Goal: Task Accomplishment & Management: Manage account settings

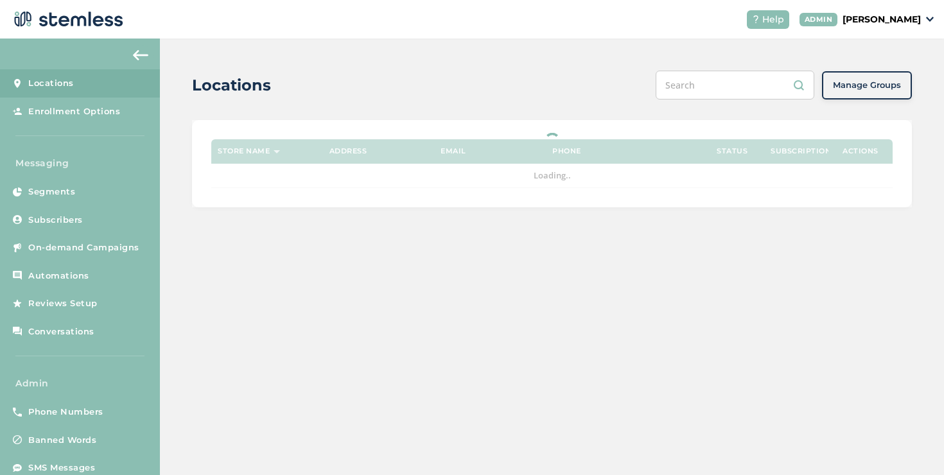
click at [859, 13] on p "[PERSON_NAME]" at bounding box center [882, 19] width 78 height 13
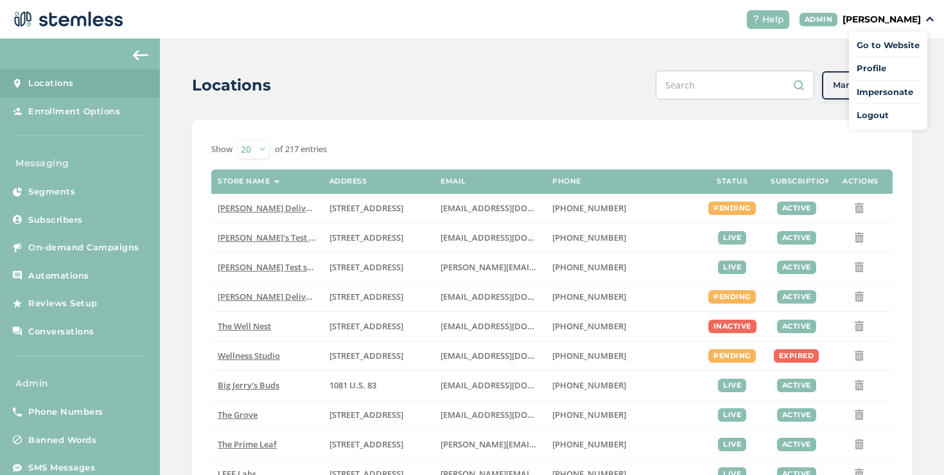
click at [867, 94] on span "Impersonate" at bounding box center [888, 92] width 63 height 13
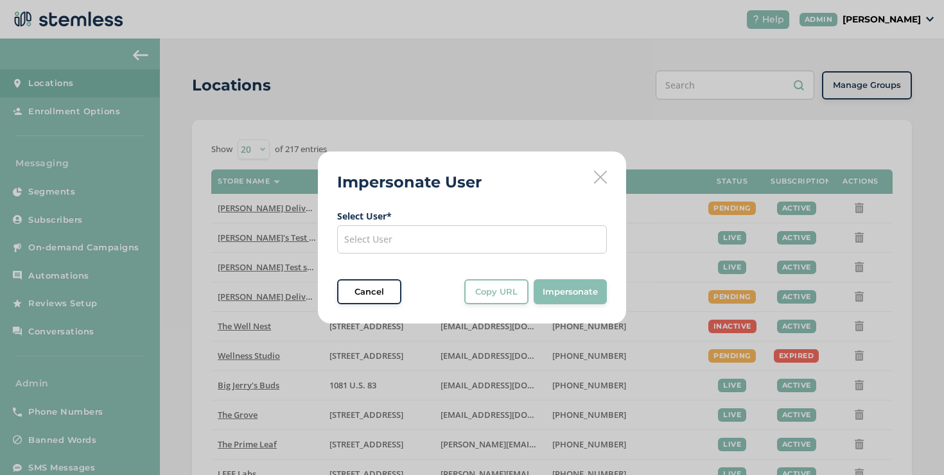
click at [526, 235] on div "Select User" at bounding box center [472, 239] width 270 height 28
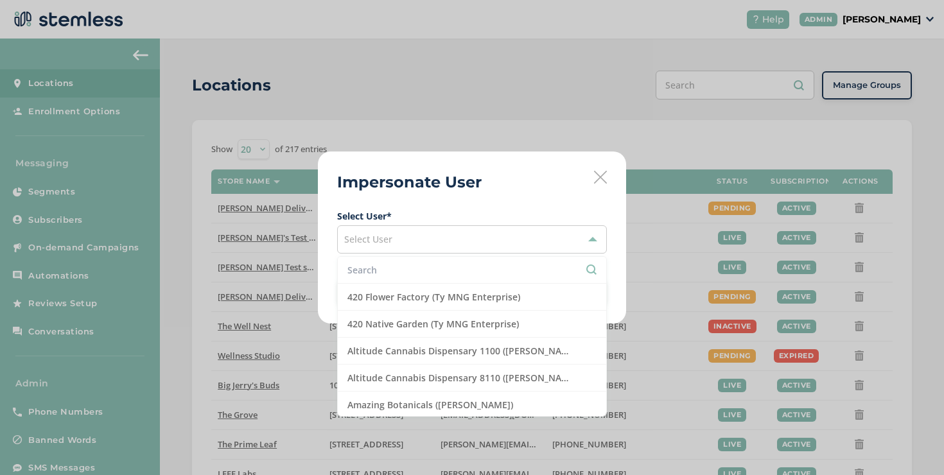
click at [490, 274] on input "text" at bounding box center [472, 269] width 249 height 13
type input "k"
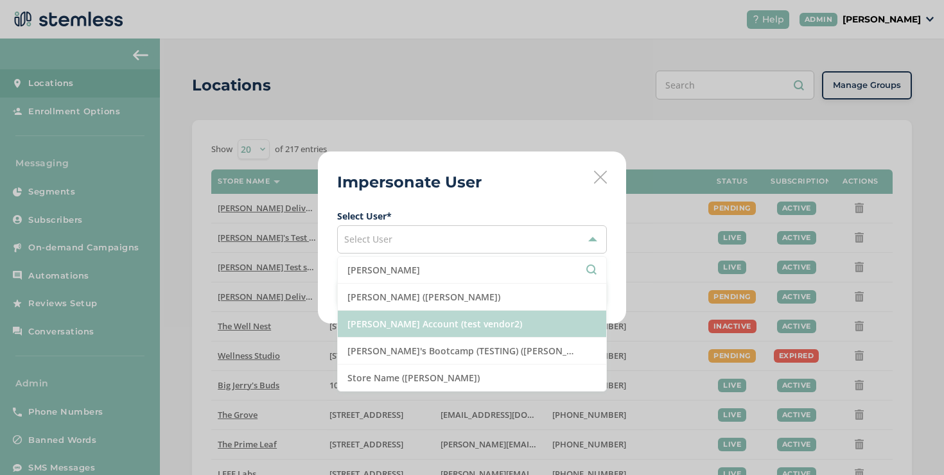
type input "brian"
click at [473, 328] on li "Brian Vend Account (test vendor2)" at bounding box center [472, 324] width 269 height 27
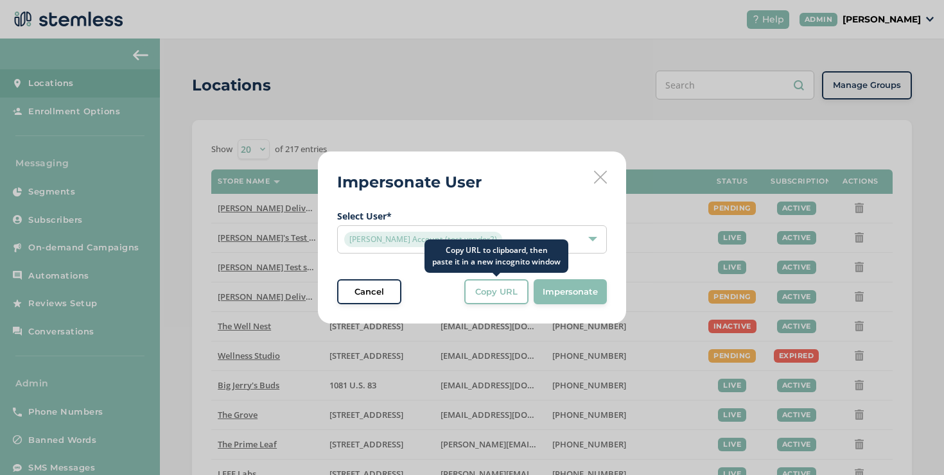
click at [488, 292] on span "Copy URL" at bounding box center [496, 292] width 42 height 13
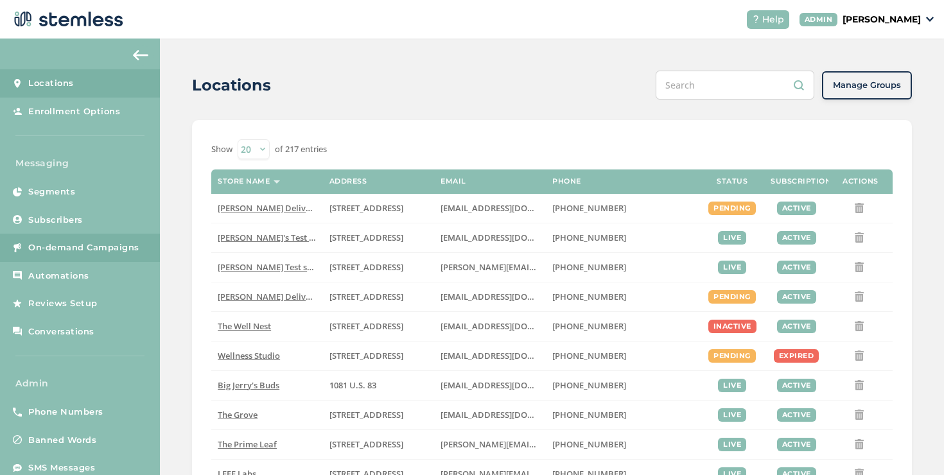
click at [146, 247] on link "On-demand Campaigns" at bounding box center [80, 248] width 160 height 28
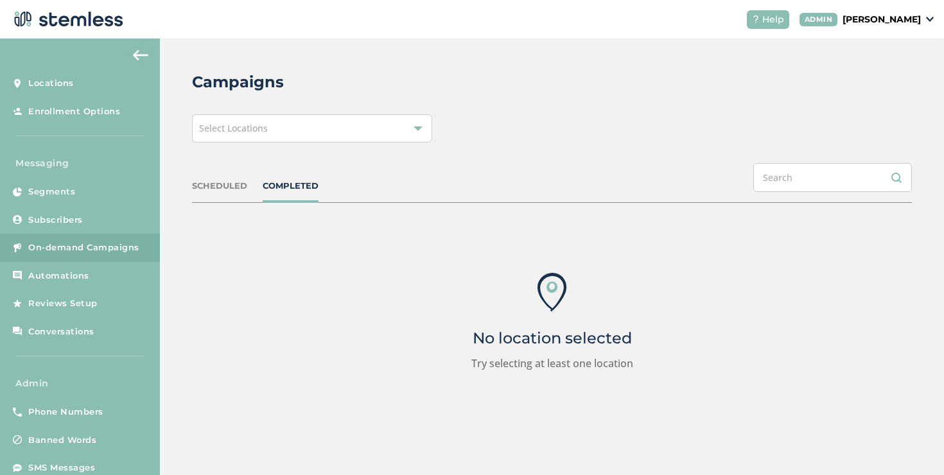
click at [412, 128] on div "Select Locations" at bounding box center [312, 128] width 240 height 28
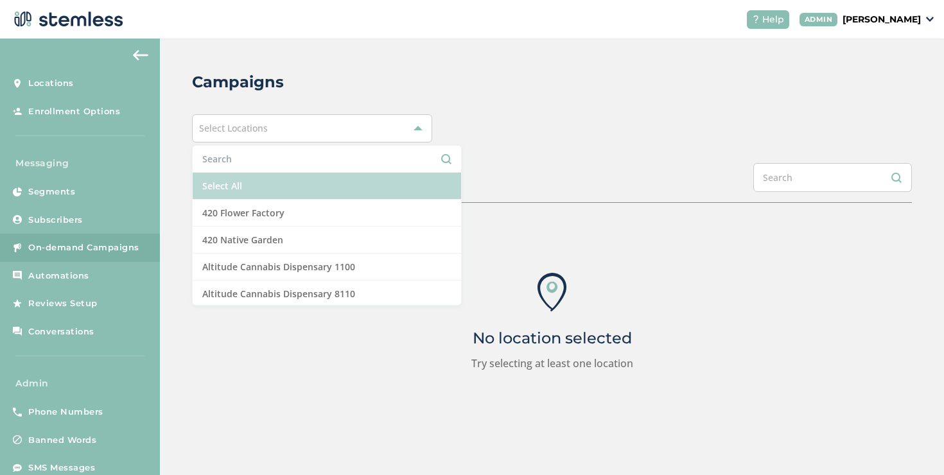
click at [362, 179] on li "Select All" at bounding box center [327, 186] width 269 height 27
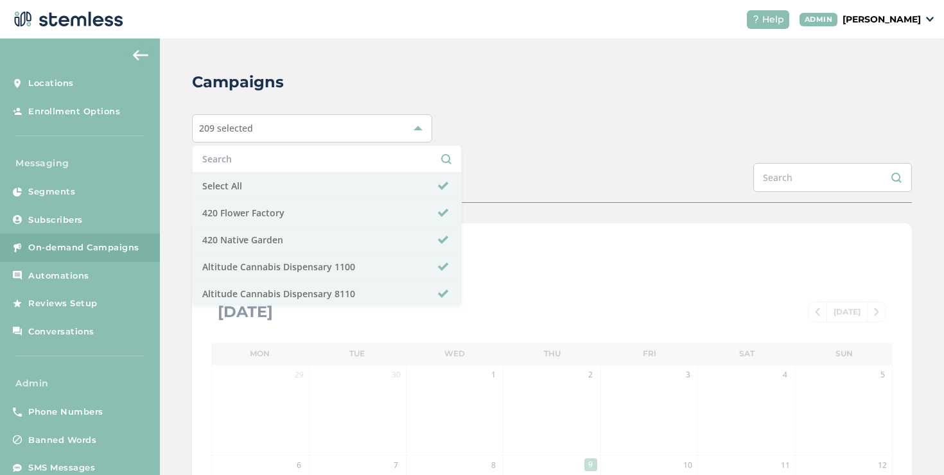
click at [481, 172] on div "SCHEDULED COMPLETED" at bounding box center [552, 183] width 720 height 40
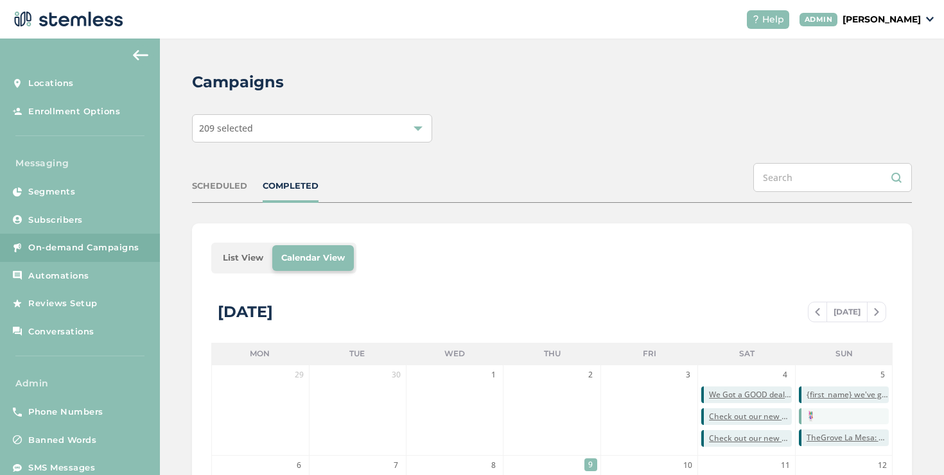
click at [243, 263] on li "List View" at bounding box center [243, 258] width 58 height 26
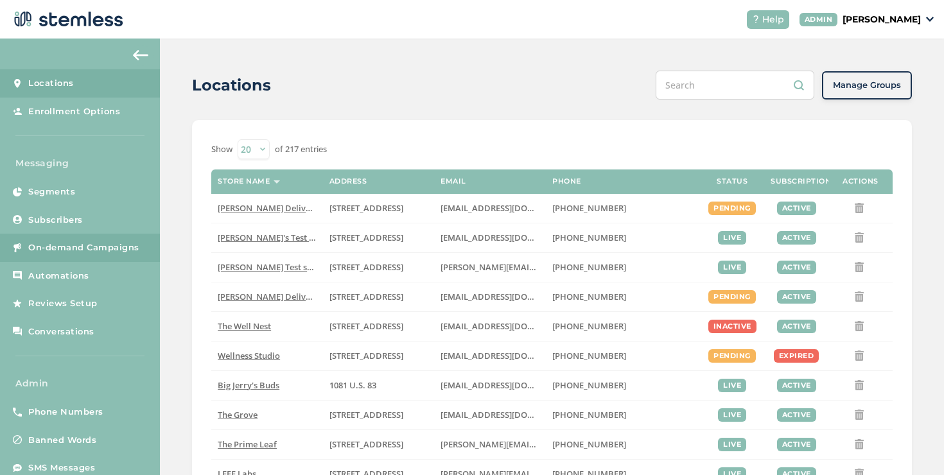
click at [128, 254] on link "On-demand Campaigns" at bounding box center [80, 248] width 160 height 28
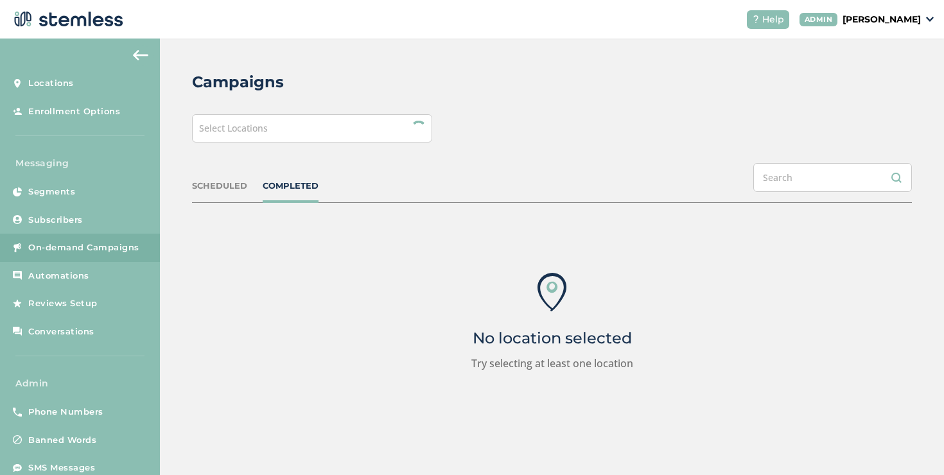
click at [349, 130] on div "Select Locations" at bounding box center [312, 128] width 240 height 28
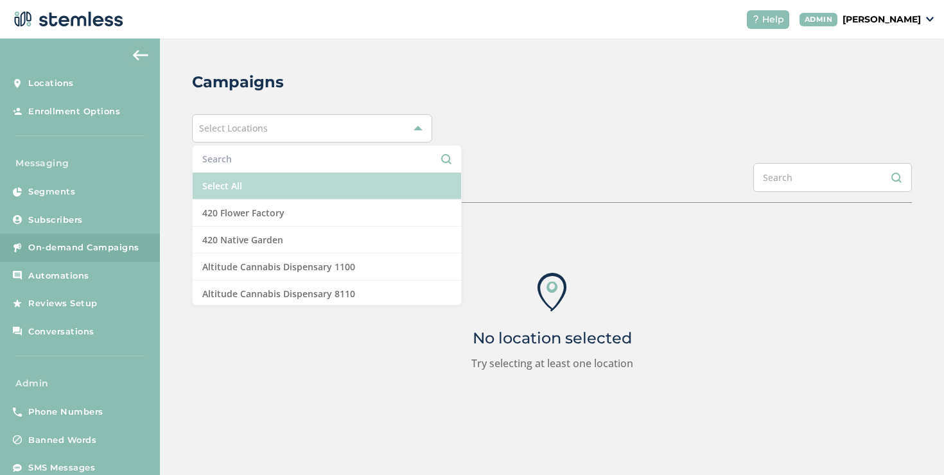
click at [319, 175] on li "Select All" at bounding box center [327, 186] width 269 height 27
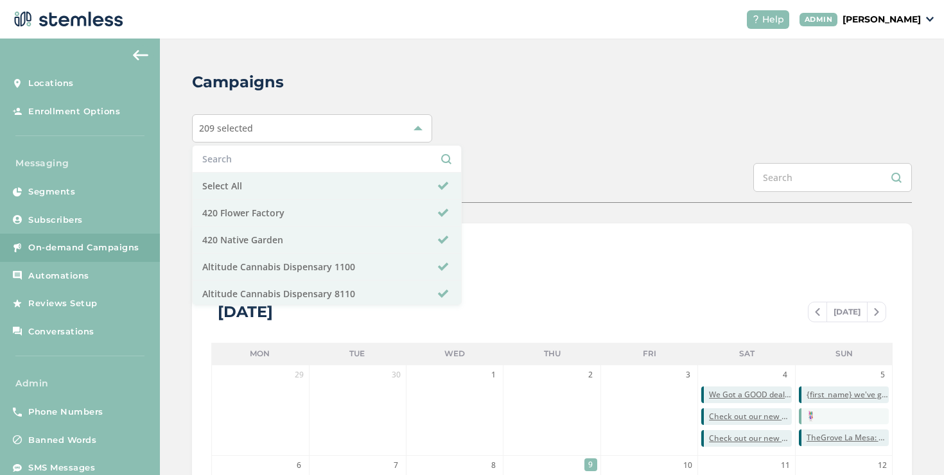
click at [497, 166] on div "SCHEDULED COMPLETED" at bounding box center [552, 183] width 720 height 40
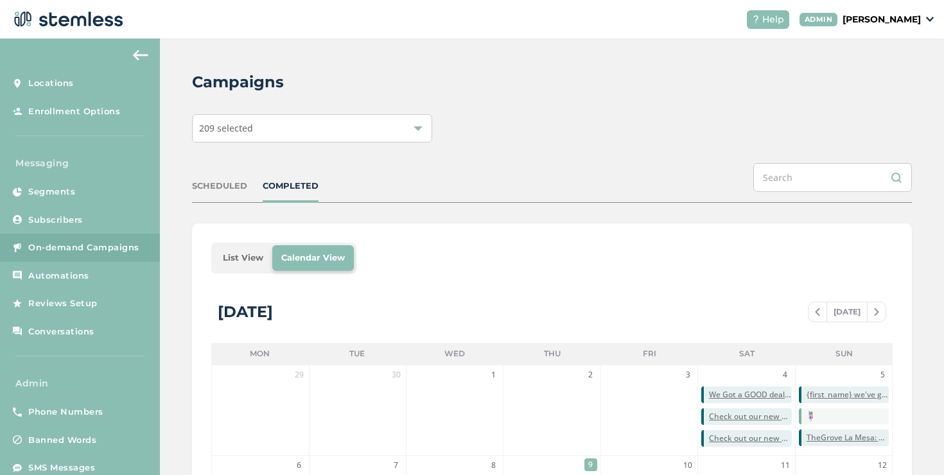
click at [229, 256] on li "List View" at bounding box center [243, 258] width 58 height 26
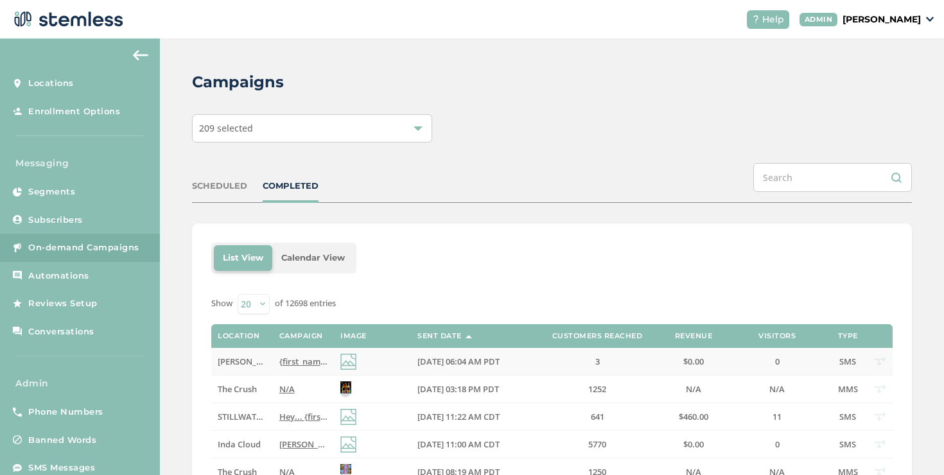
click at [307, 365] on span "{first_name} we've got the best VIP deals at you favorite store💰📈 Click the lin…" at bounding box center [521, 362] width 484 height 12
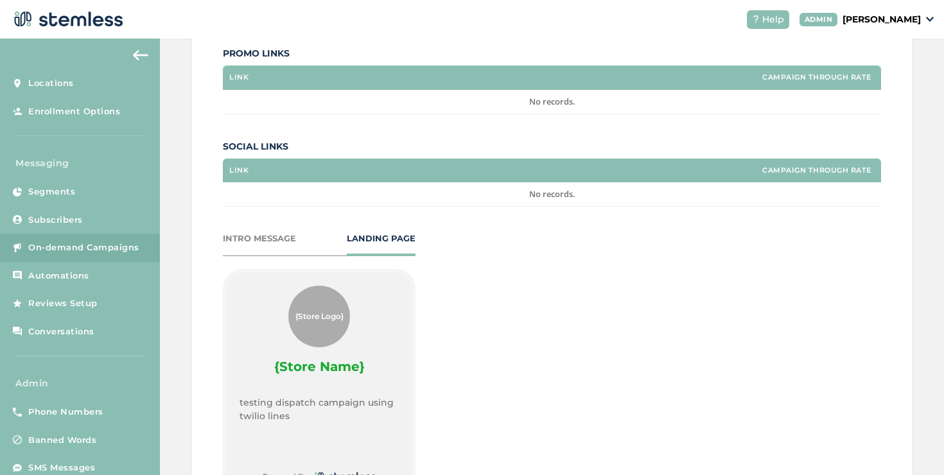
scroll to position [649, 0]
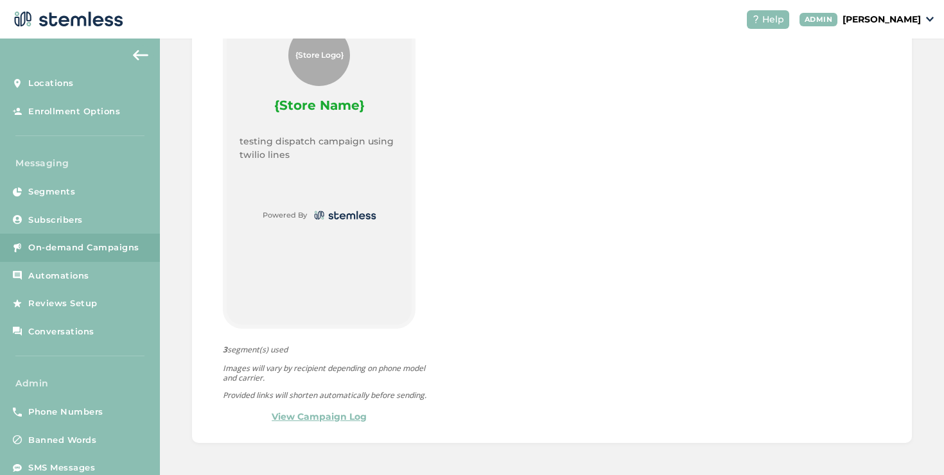
click at [299, 409] on div "INTRO MESSAGE LANDING PAGE {Store Logo} {Store Name} testing dispatch campaign …" at bounding box center [319, 197] width 193 height 453
click at [299, 415] on link "View Campaign Log" at bounding box center [319, 416] width 95 height 13
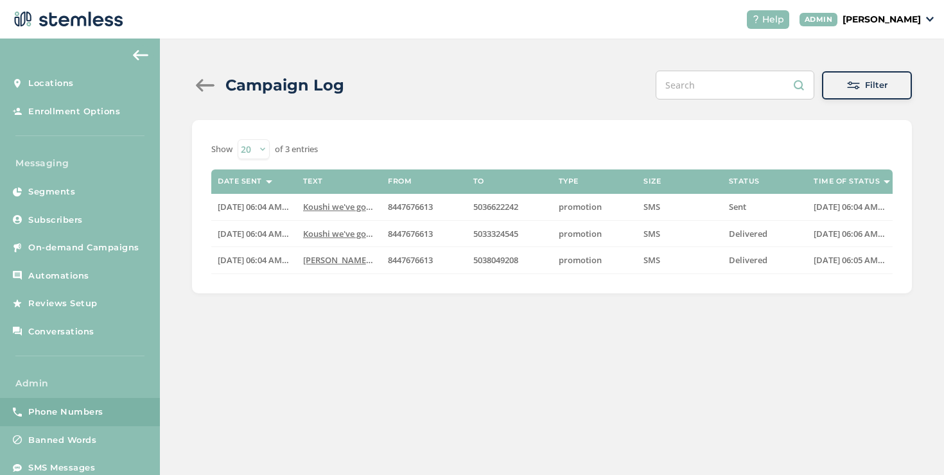
click at [88, 409] on span "Phone Numbers" at bounding box center [65, 412] width 75 height 13
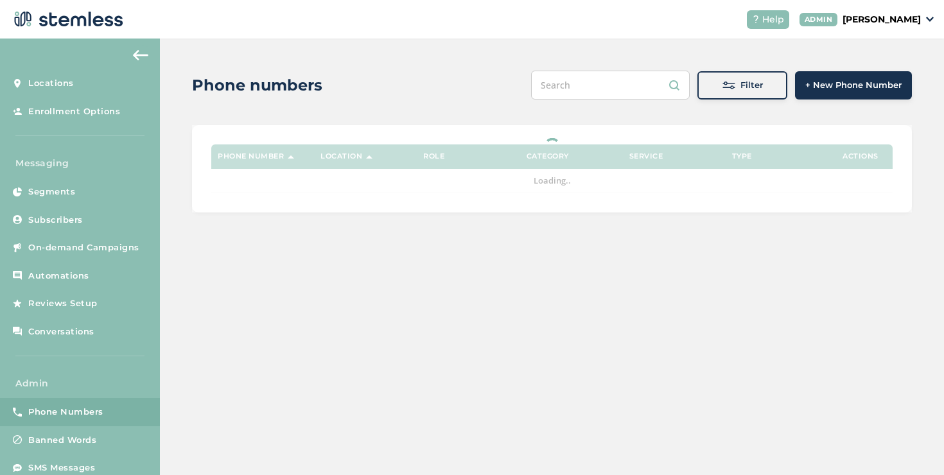
click at [717, 97] on button "Filter" at bounding box center [743, 85] width 90 height 28
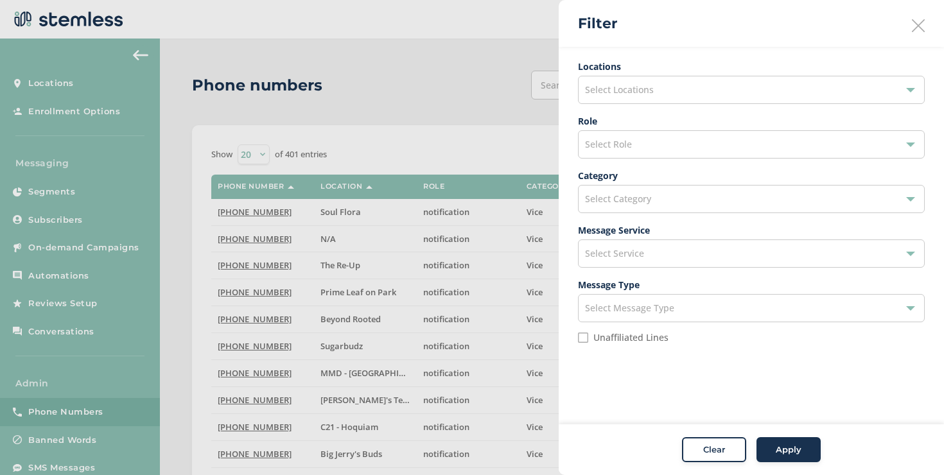
click at [666, 94] on div "Select Locations" at bounding box center [751, 90] width 347 height 28
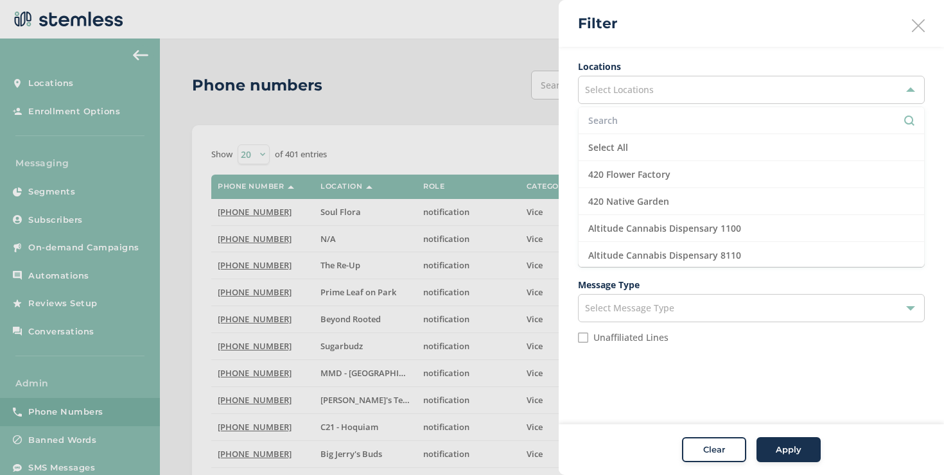
click at [638, 122] on input "text" at bounding box center [751, 120] width 326 height 13
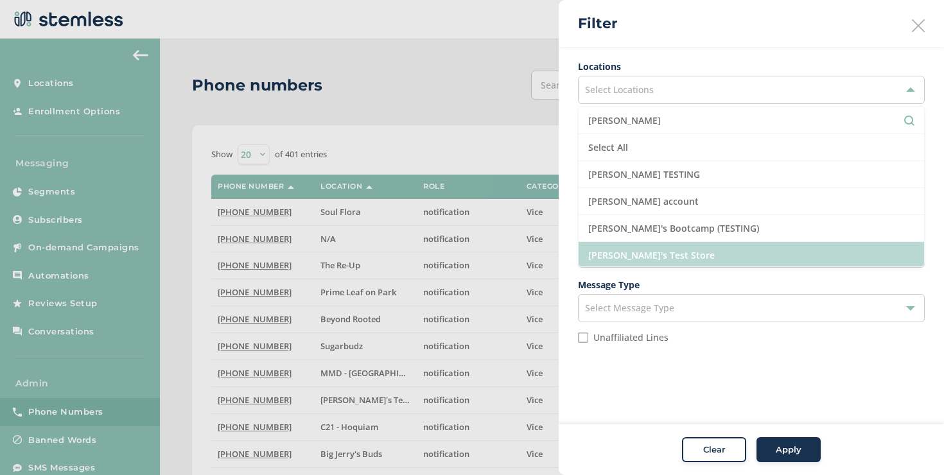
type input "brian"
click at [626, 249] on li "[PERSON_NAME]'s Test Store" at bounding box center [752, 255] width 346 height 27
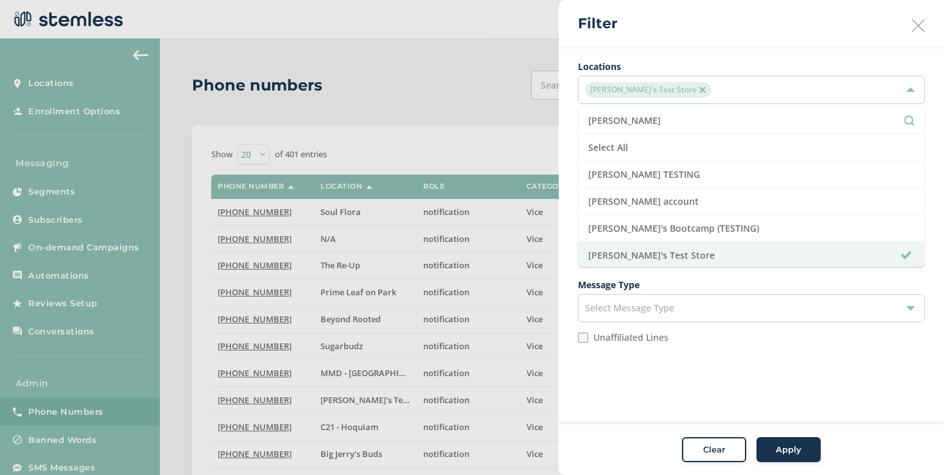
click at [771, 439] on button "Apply" at bounding box center [789, 450] width 64 height 26
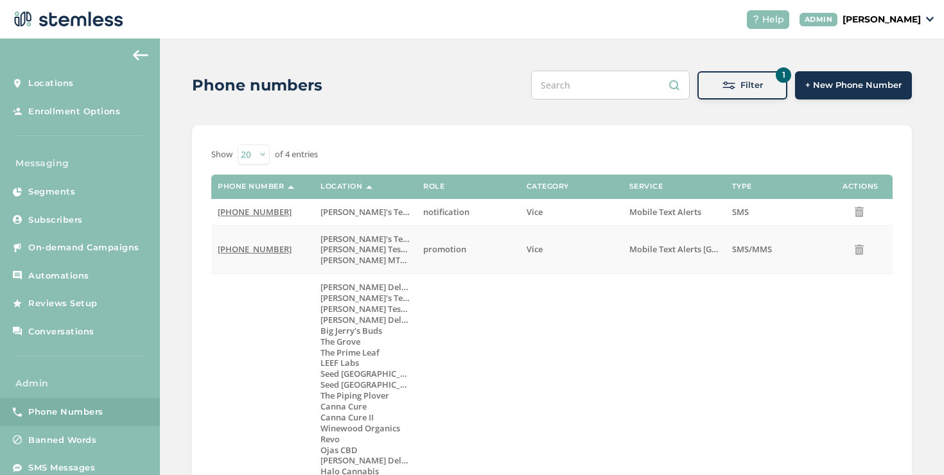
click at [273, 254] on span "(844) 767-6613" at bounding box center [255, 249] width 74 height 12
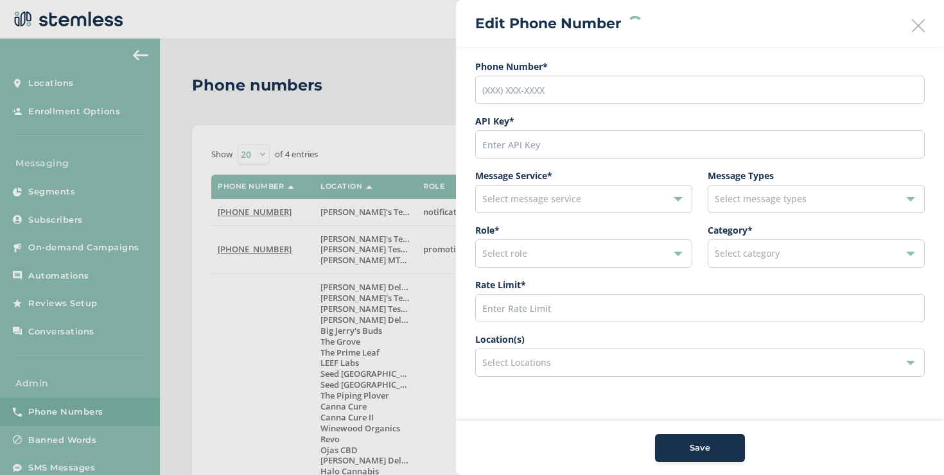
type input "(844) 767-6613"
type input "23206"
type input "200"
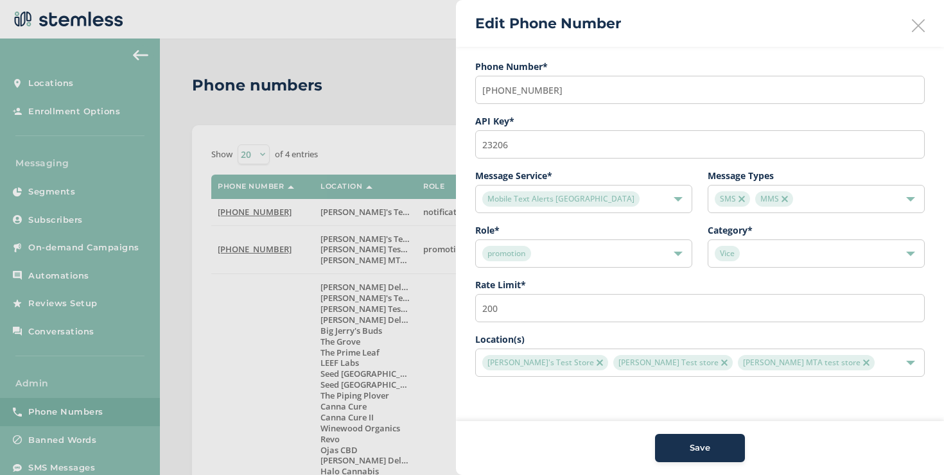
click at [863, 360] on img at bounding box center [866, 363] width 6 height 6
click at [921, 30] on icon at bounding box center [918, 25] width 13 height 13
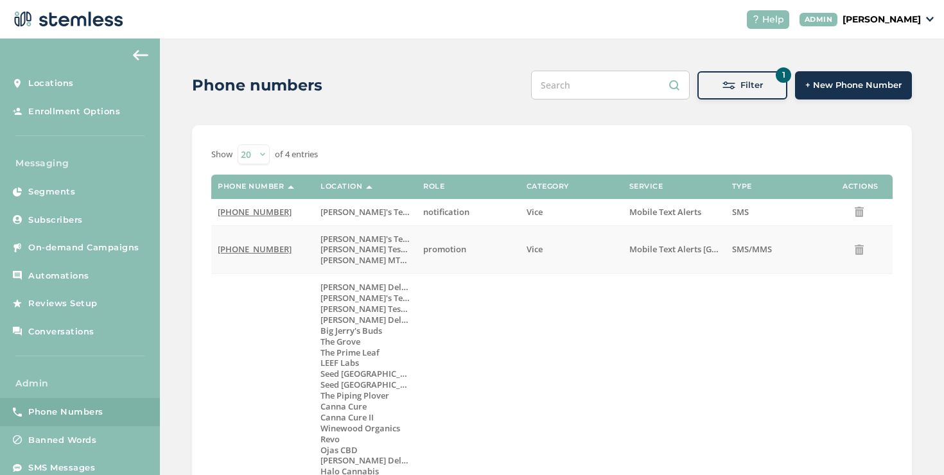
click at [261, 256] on td "(844) 767-6613" at bounding box center [262, 249] width 103 height 49
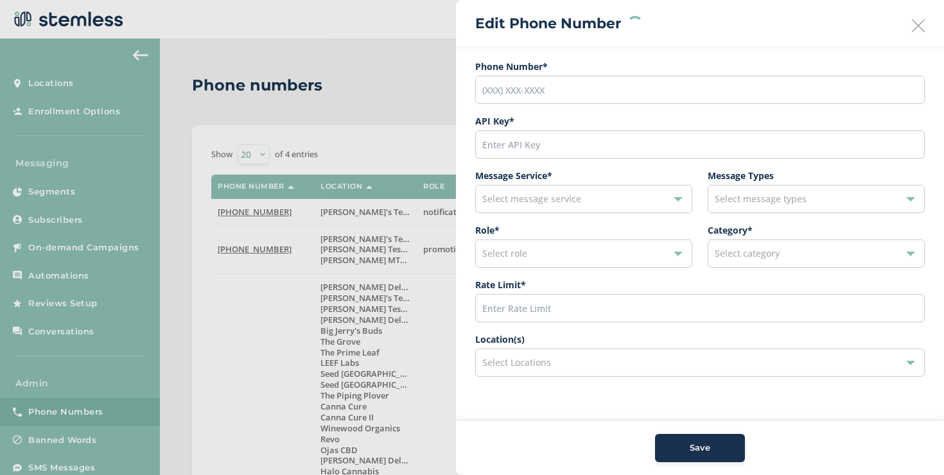
type input "(844) 767-6613"
type input "23206"
type input "200"
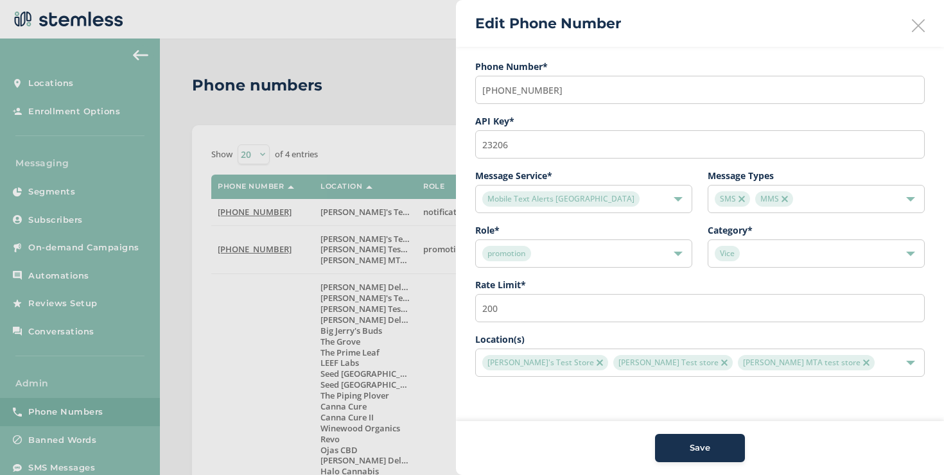
click at [597, 362] on img at bounding box center [600, 363] width 6 height 6
click at [669, 440] on button "Save" at bounding box center [700, 448] width 90 height 28
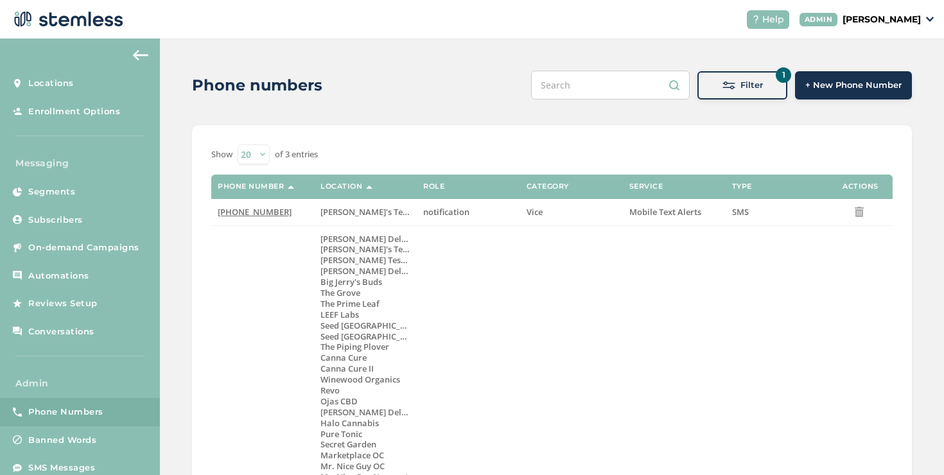
click at [754, 95] on button "1 Filter" at bounding box center [743, 85] width 90 height 28
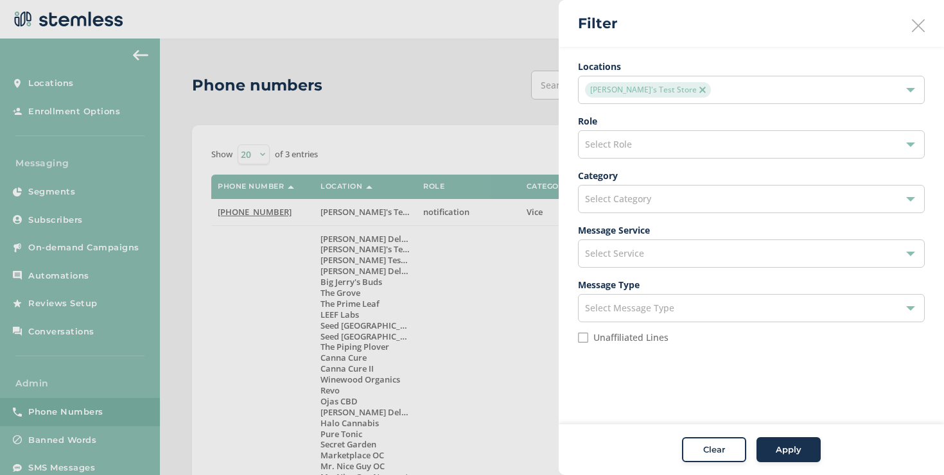
click at [700, 87] on img at bounding box center [703, 90] width 6 height 6
click at [609, 246] on div "Select Service" at bounding box center [751, 254] width 347 height 28
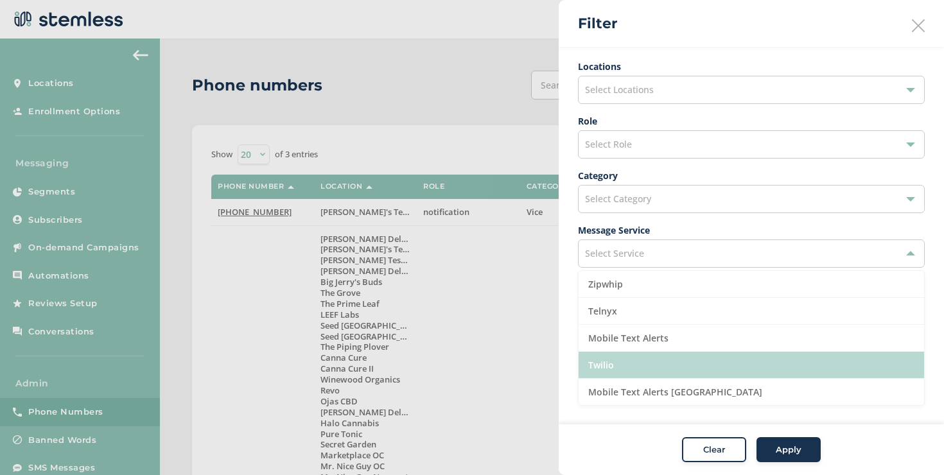
click at [608, 358] on li "Twilio" at bounding box center [752, 365] width 346 height 27
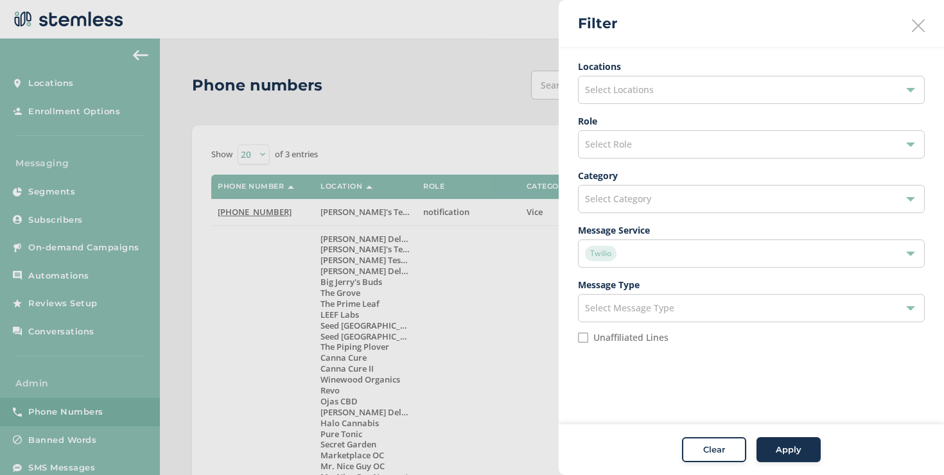
click at [768, 450] on div "Apply" at bounding box center [789, 450] width 46 height 13
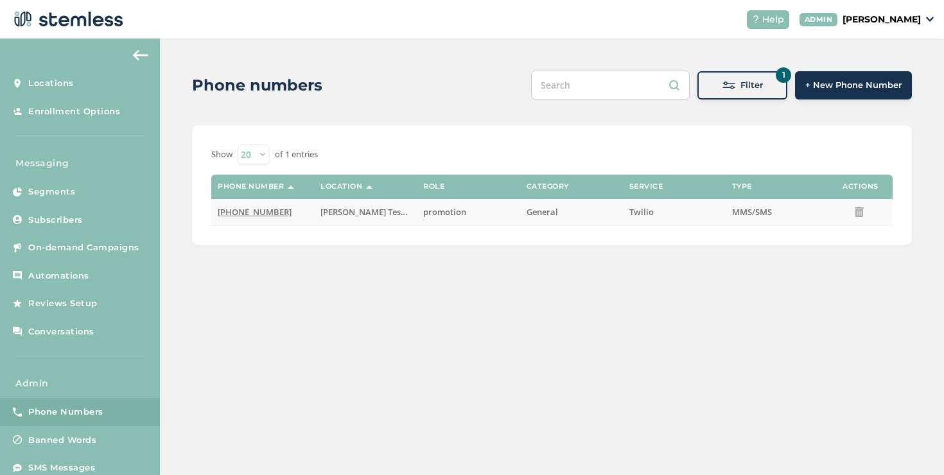
click at [267, 212] on span "(888) 448-5056" at bounding box center [255, 212] width 74 height 12
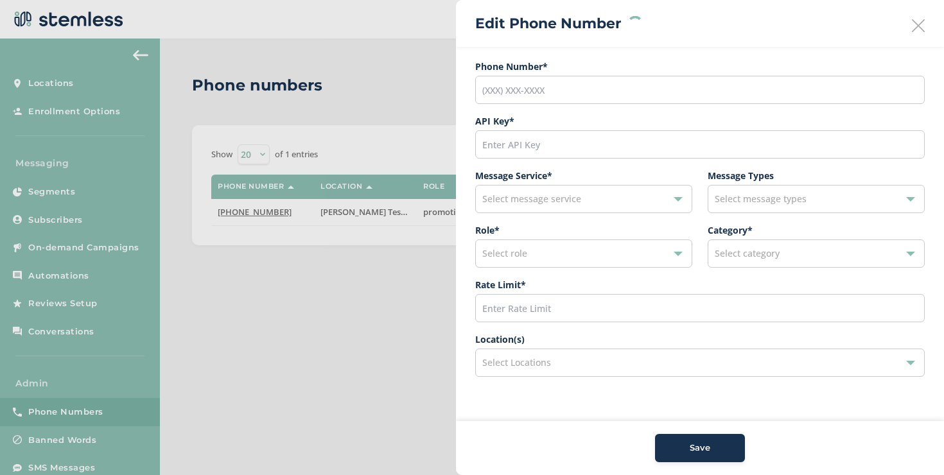
type input "(888) 448-5056"
type input "600"
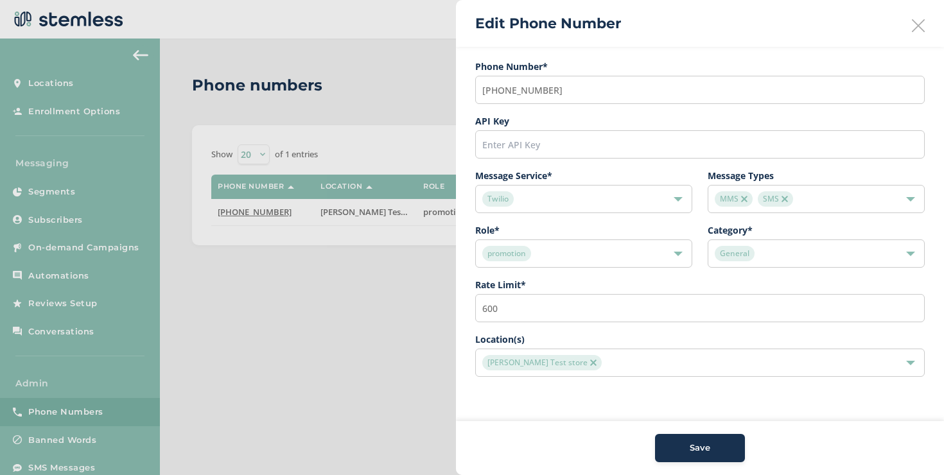
click at [590, 363] on img at bounding box center [593, 363] width 6 height 6
click at [550, 364] on span "Select Locations" at bounding box center [516, 363] width 69 height 12
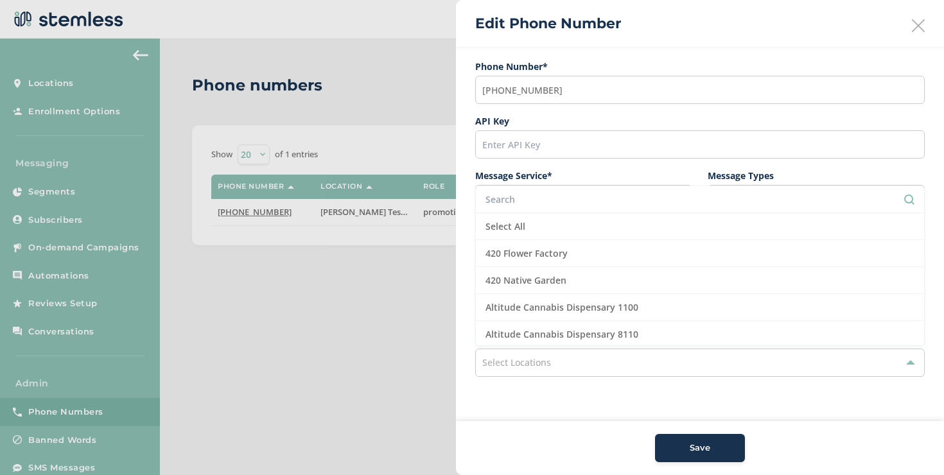
click at [555, 206] on li at bounding box center [700, 199] width 448 height 27
click at [556, 202] on input "text" at bounding box center [700, 199] width 429 height 13
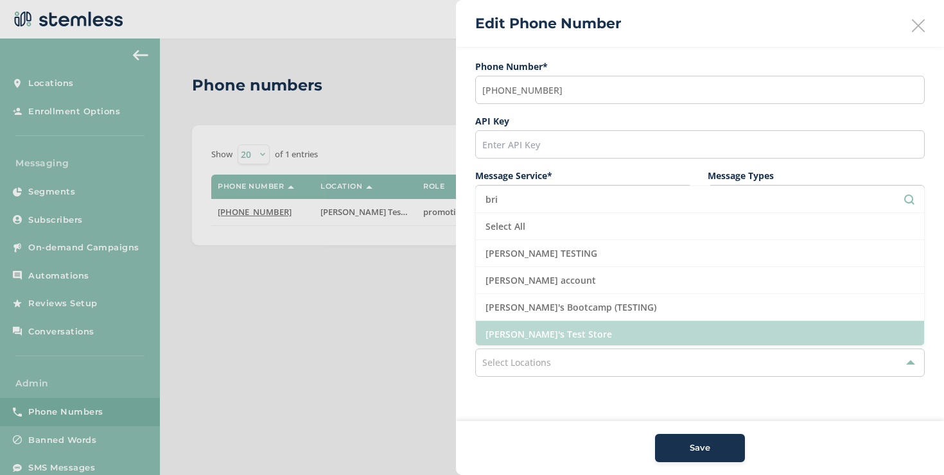
type input "bri"
click at [549, 328] on li "[PERSON_NAME]'s Test Store" at bounding box center [700, 334] width 448 height 27
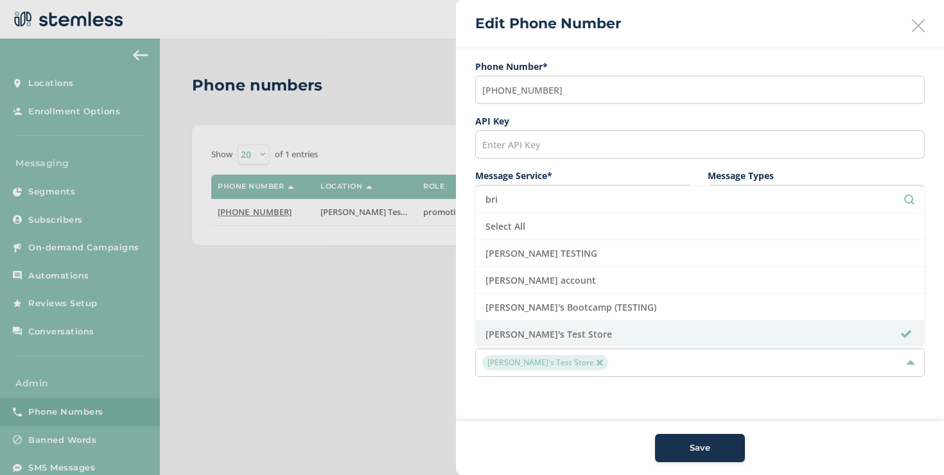
click at [666, 448] on div "Save" at bounding box center [700, 448] width 69 height 13
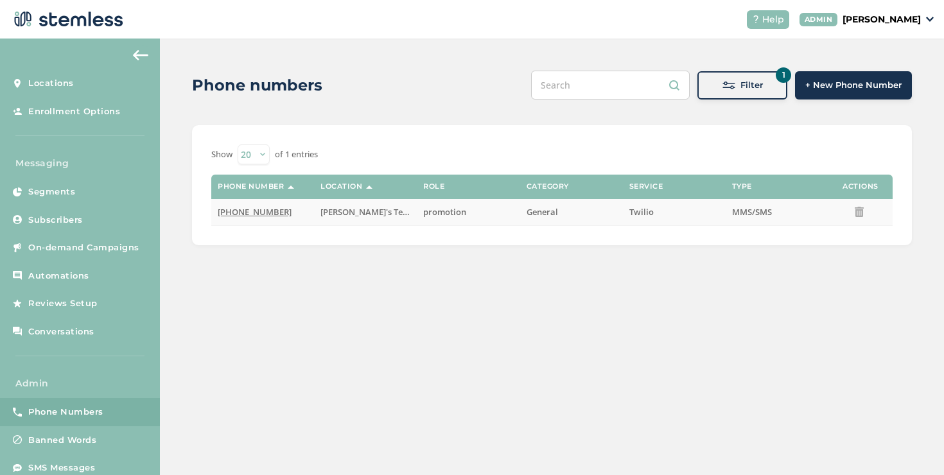
click at [380, 207] on label "[PERSON_NAME]'s Test Store" at bounding box center [366, 212] width 90 height 11
click at [280, 209] on label "(888) 448-5056" at bounding box center [263, 212] width 90 height 11
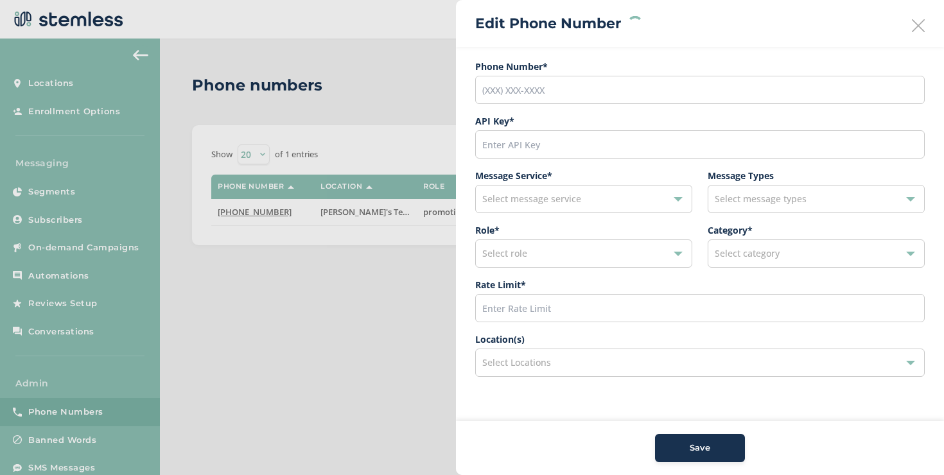
type input "(888) 448-5056"
type input "600"
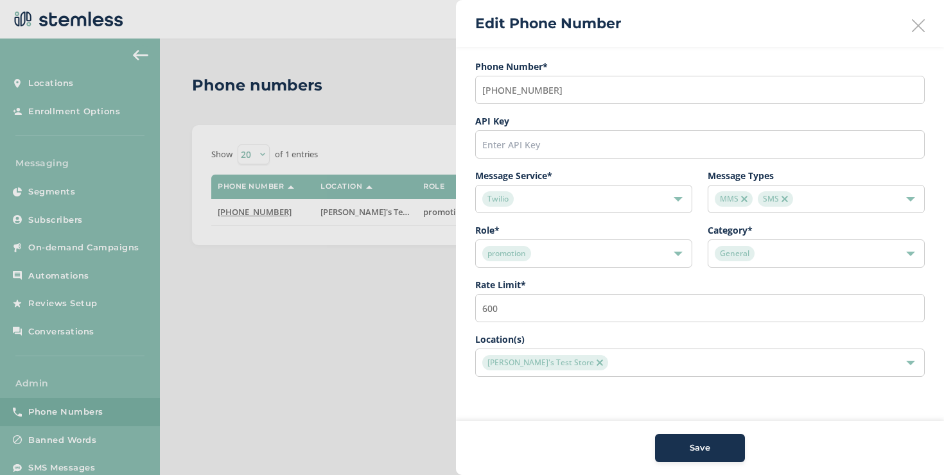
click at [726, 249] on span "General" at bounding box center [735, 253] width 40 height 15
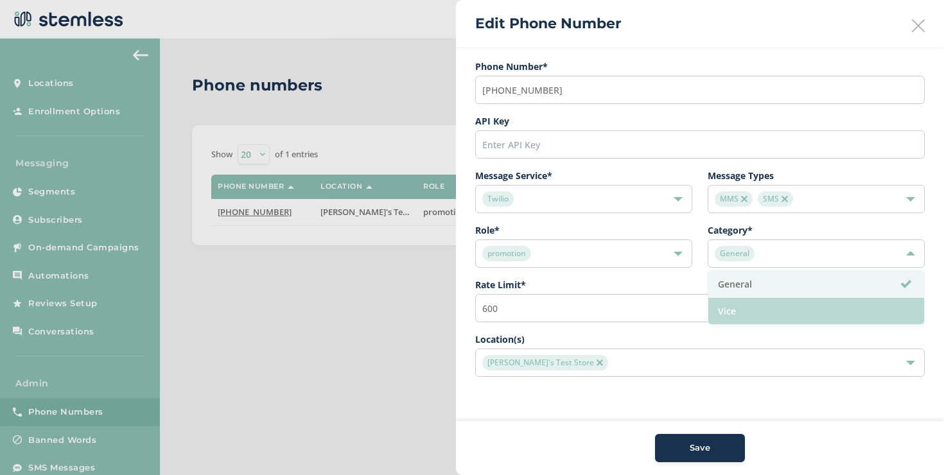
click at [732, 306] on li "Vice" at bounding box center [817, 311] width 216 height 26
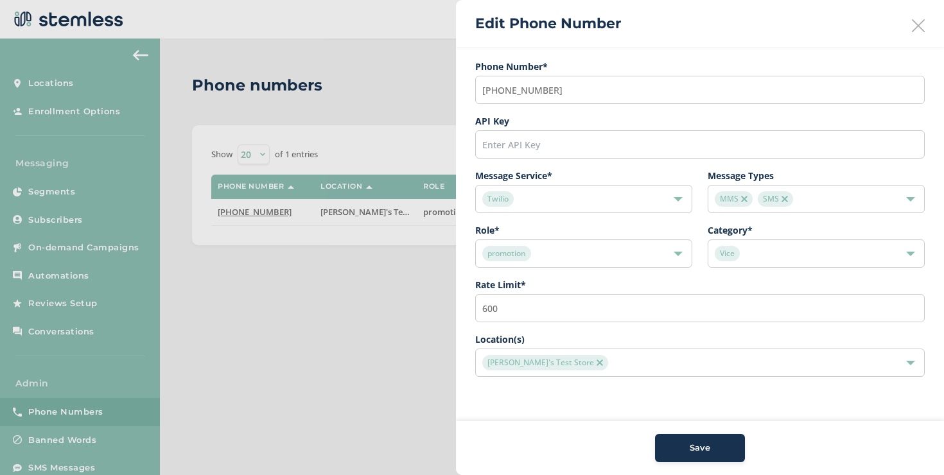
click at [702, 437] on button "Save" at bounding box center [700, 448] width 90 height 28
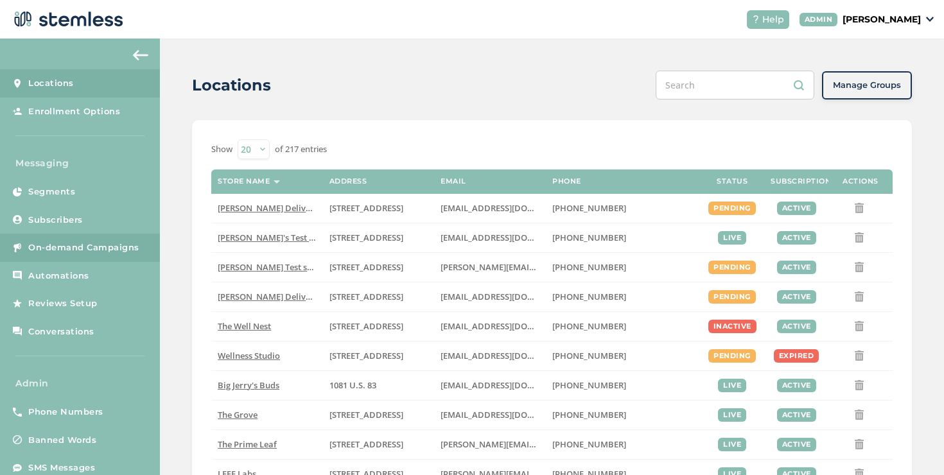
click at [112, 238] on link "On-demand Campaigns" at bounding box center [80, 248] width 160 height 28
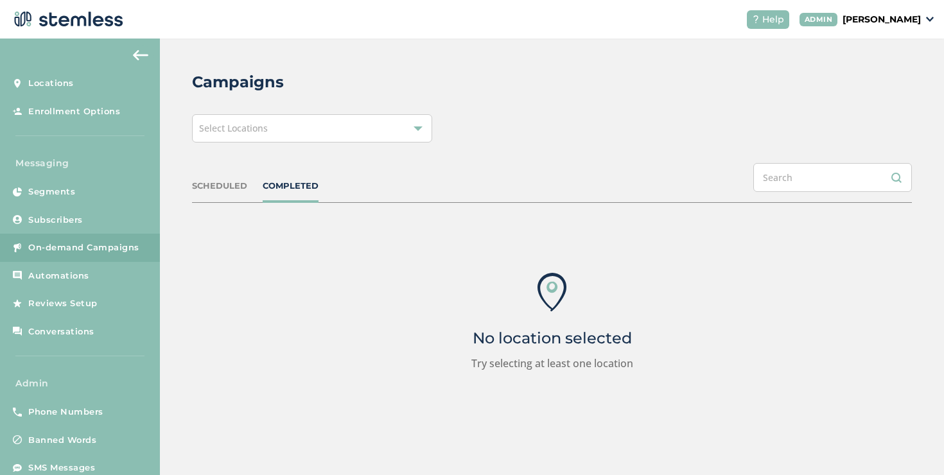
click at [329, 132] on div "Select Locations" at bounding box center [312, 128] width 240 height 28
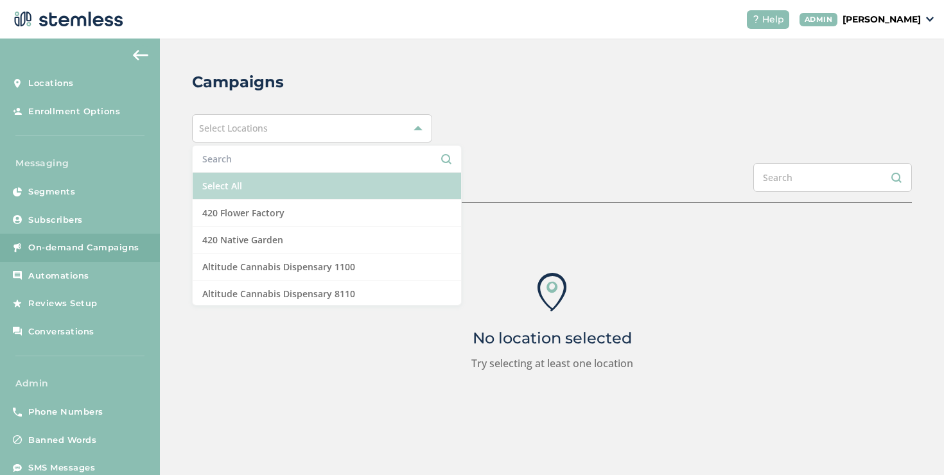
click at [290, 174] on li "Select All" at bounding box center [327, 186] width 269 height 27
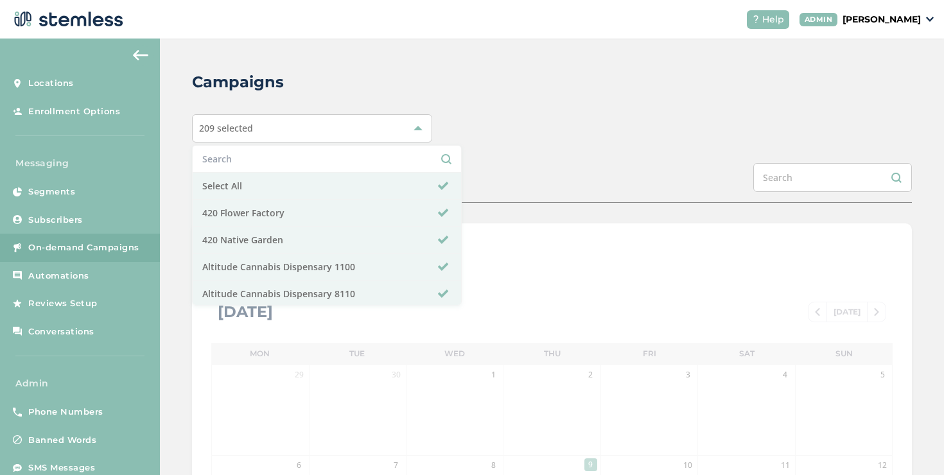
click at [529, 160] on div "Campaigns 209 selected Select All 420 Flower Factory 420 Native Garden Altitude…" at bounding box center [552, 454] width 784 height 831
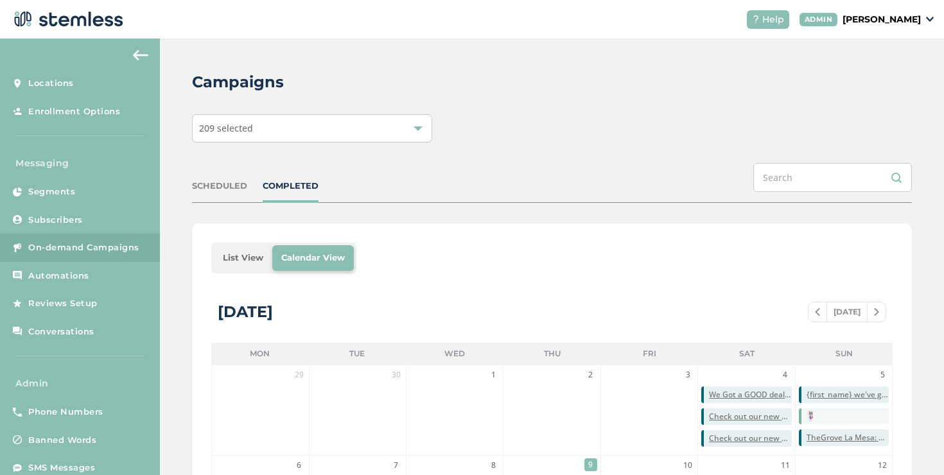
click at [236, 256] on li "List View" at bounding box center [243, 258] width 58 height 26
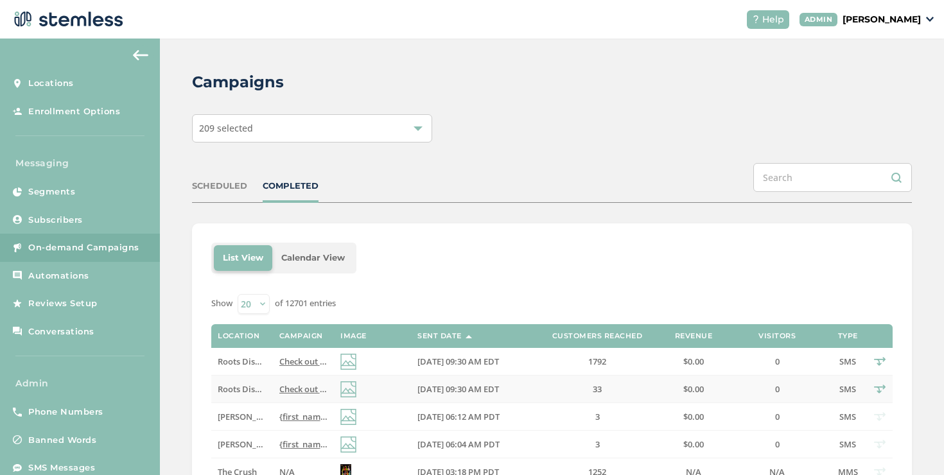
click at [282, 381] on td "Check out our new deals at Roots! Reply END to cancel" at bounding box center [303, 390] width 61 height 28
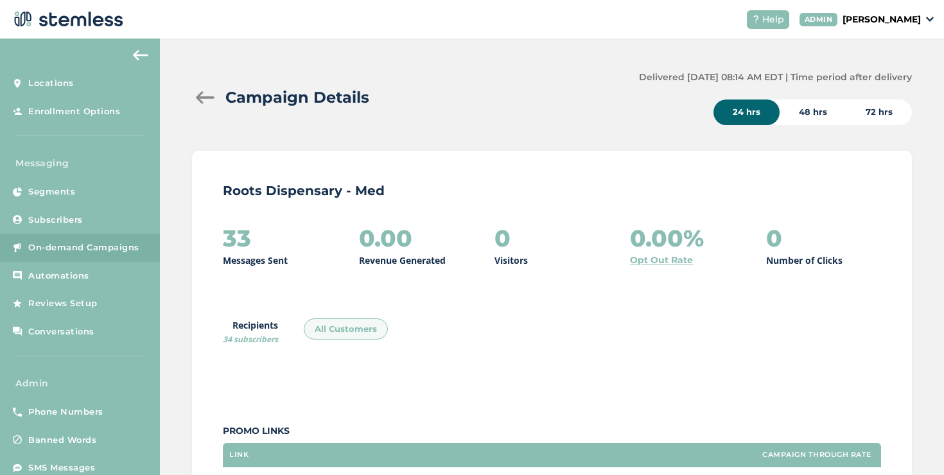
click at [206, 96] on div at bounding box center [205, 97] width 26 height 13
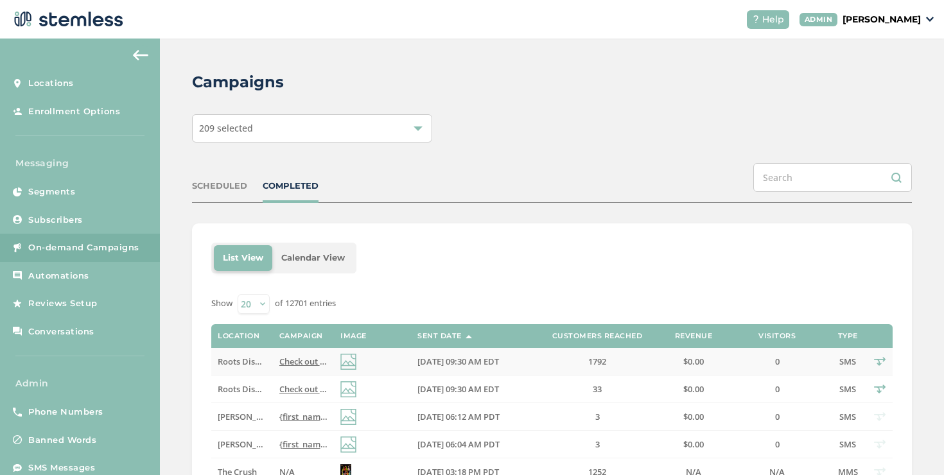
click at [316, 358] on span "Check out our new deals at Roots! Reply END to cancel" at bounding box center [386, 362] width 214 height 12
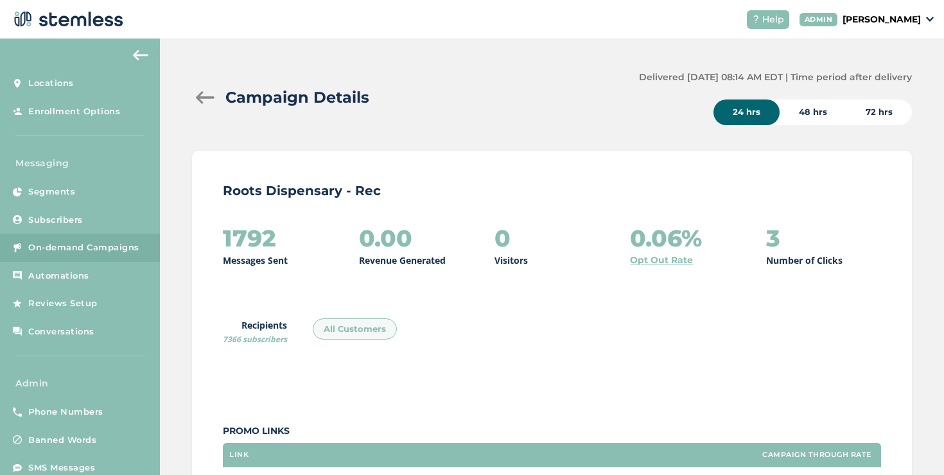
click at [216, 98] on div at bounding box center [205, 97] width 26 height 13
